Goal: Navigation & Orientation: Find specific page/section

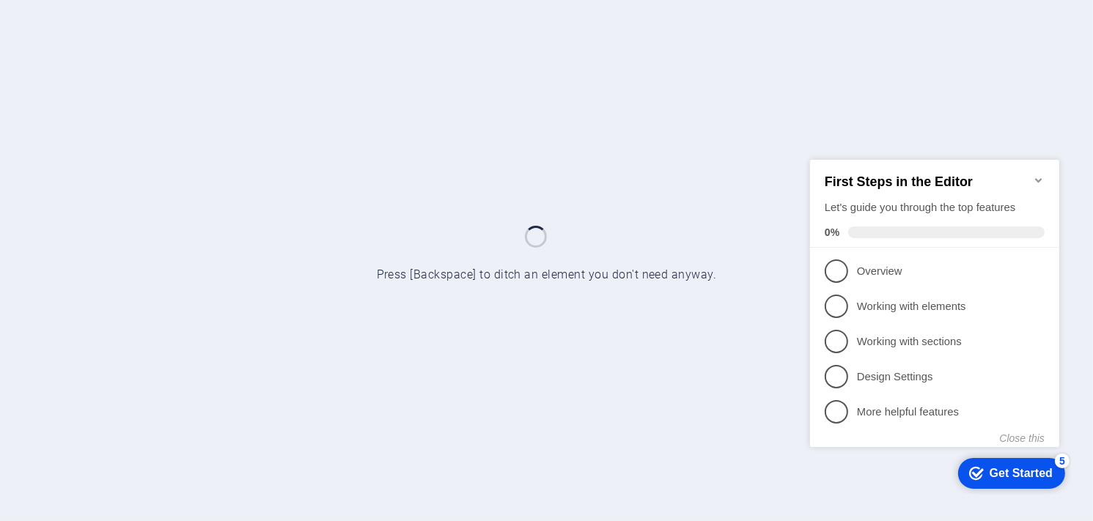
click at [757, 369] on div at bounding box center [546, 260] width 1093 height 521
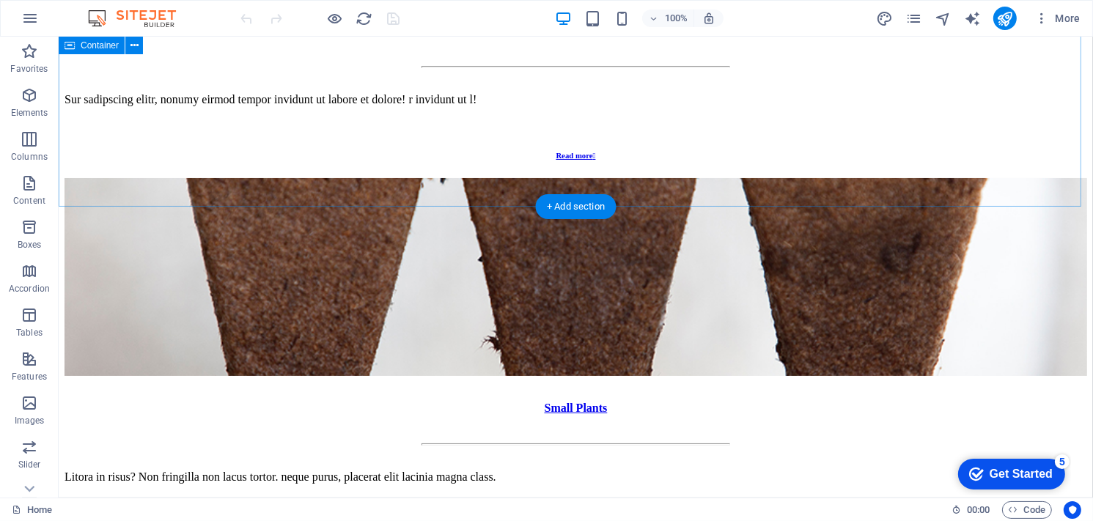
scroll to position [1467, 0]
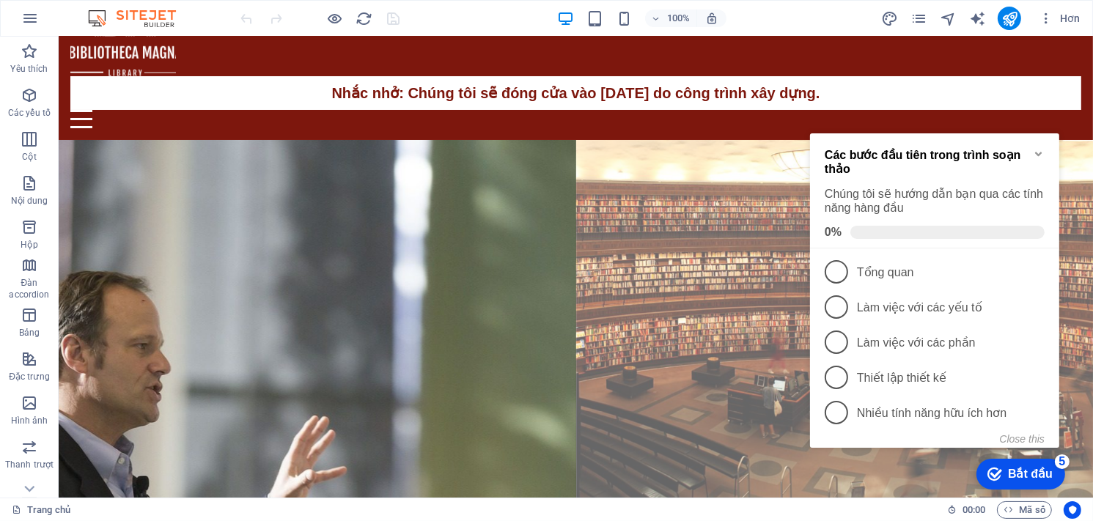
scroll to position [44, 0]
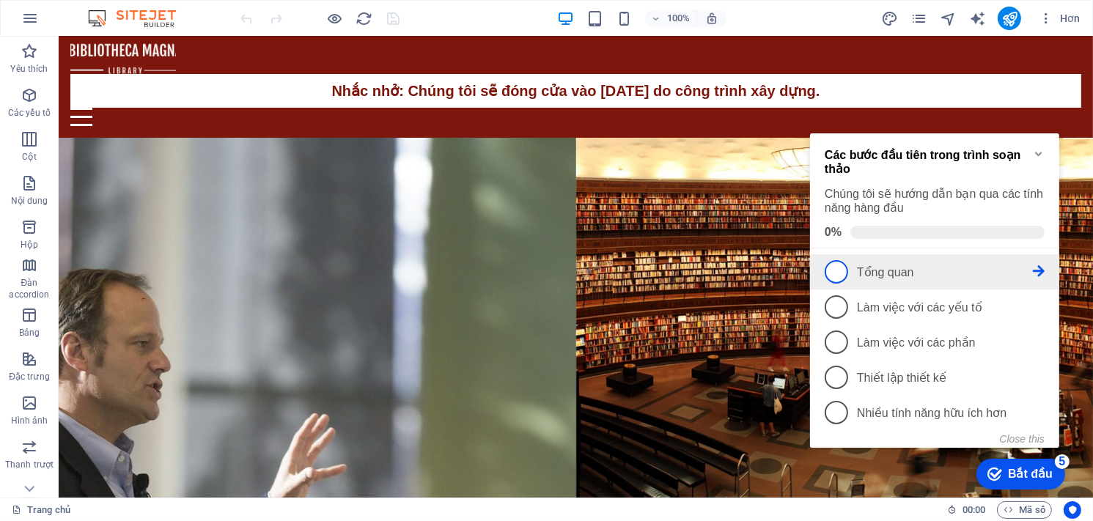
click at [838, 268] on span "1" at bounding box center [835, 271] width 23 height 23
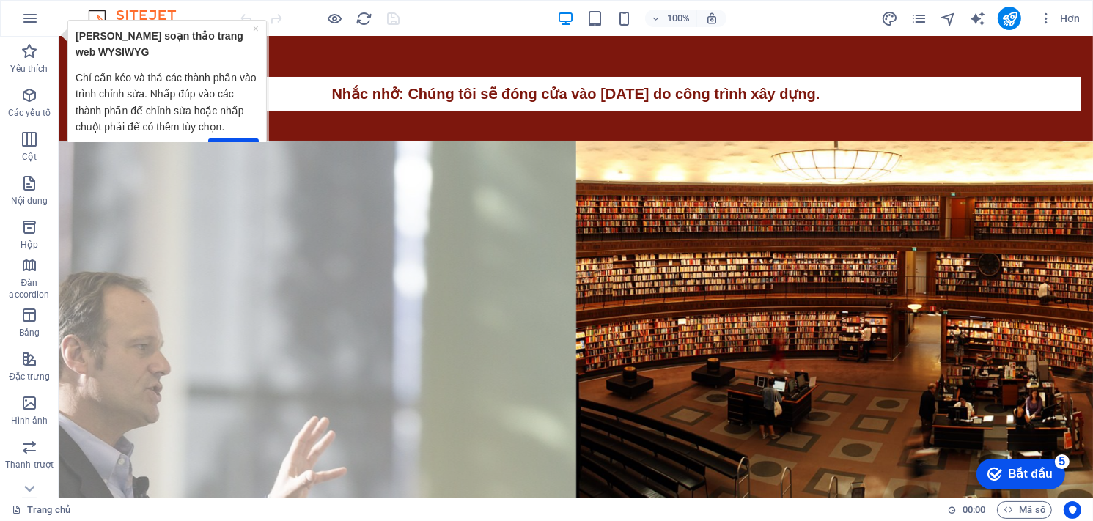
scroll to position [49, 0]
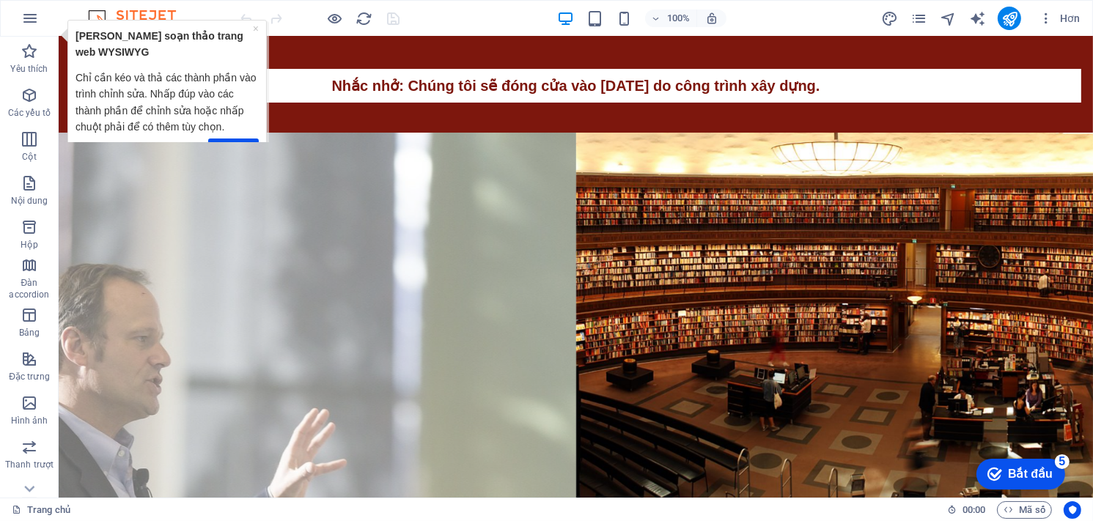
click at [318, 158] on figure at bounding box center [317, 522] width 518 height 779
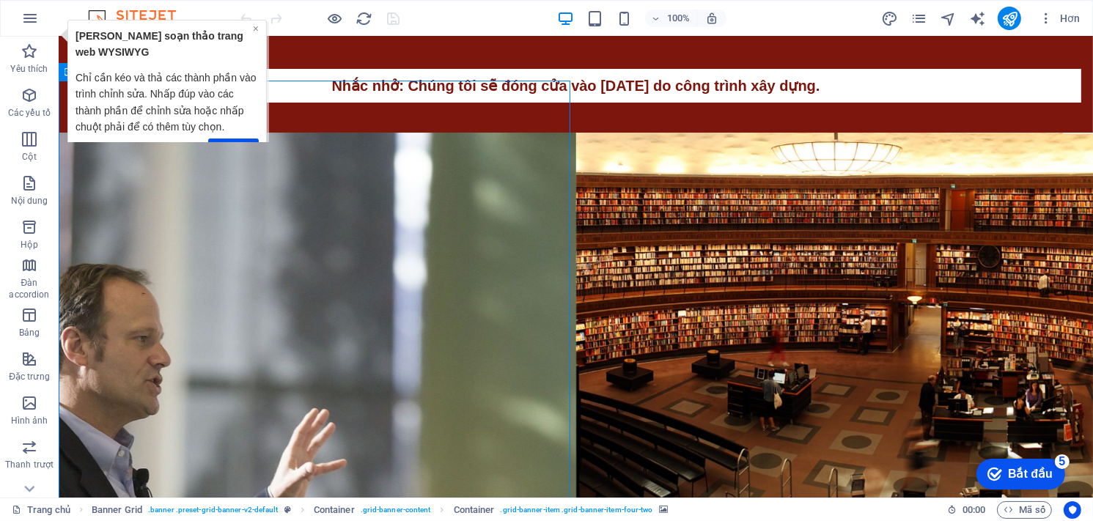
click at [257, 31] on font "×" at bounding box center [255, 28] width 6 height 12
